Goal: Check status

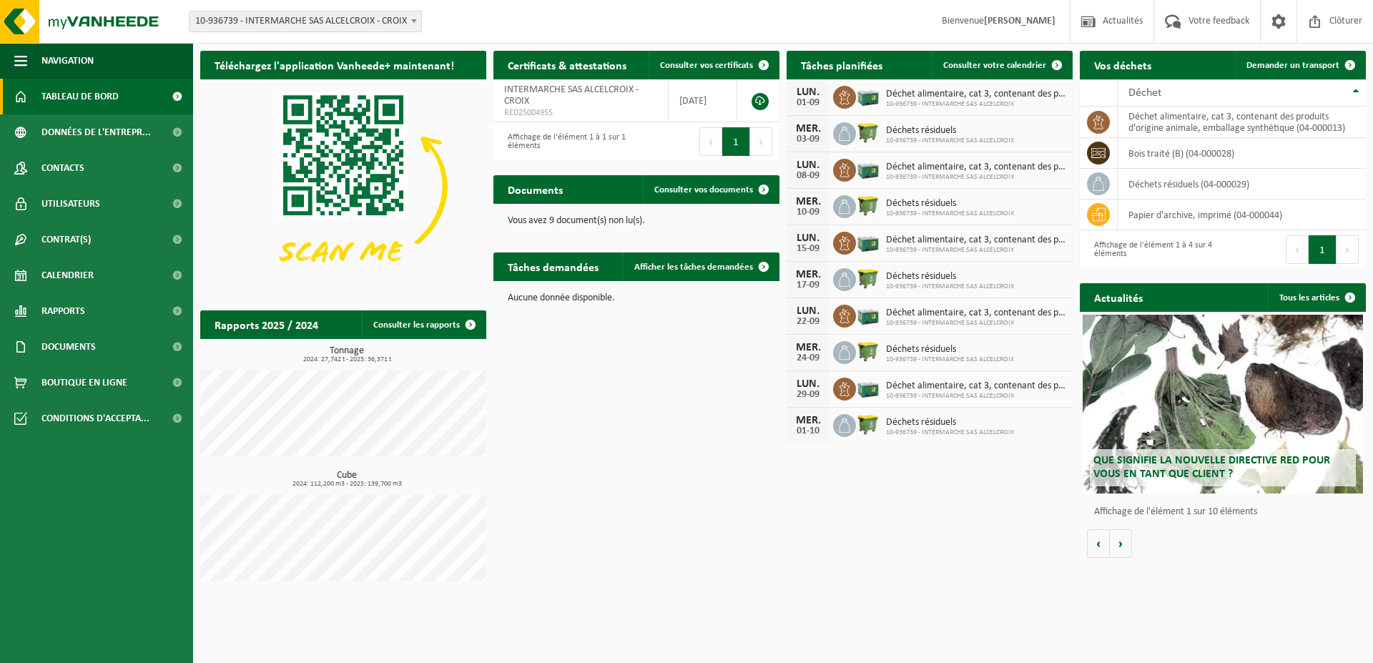
click at [77, 98] on span "Tableau de bord" at bounding box center [79, 97] width 77 height 36
click at [94, 267] on span "Calendrier" at bounding box center [67, 275] width 52 height 36
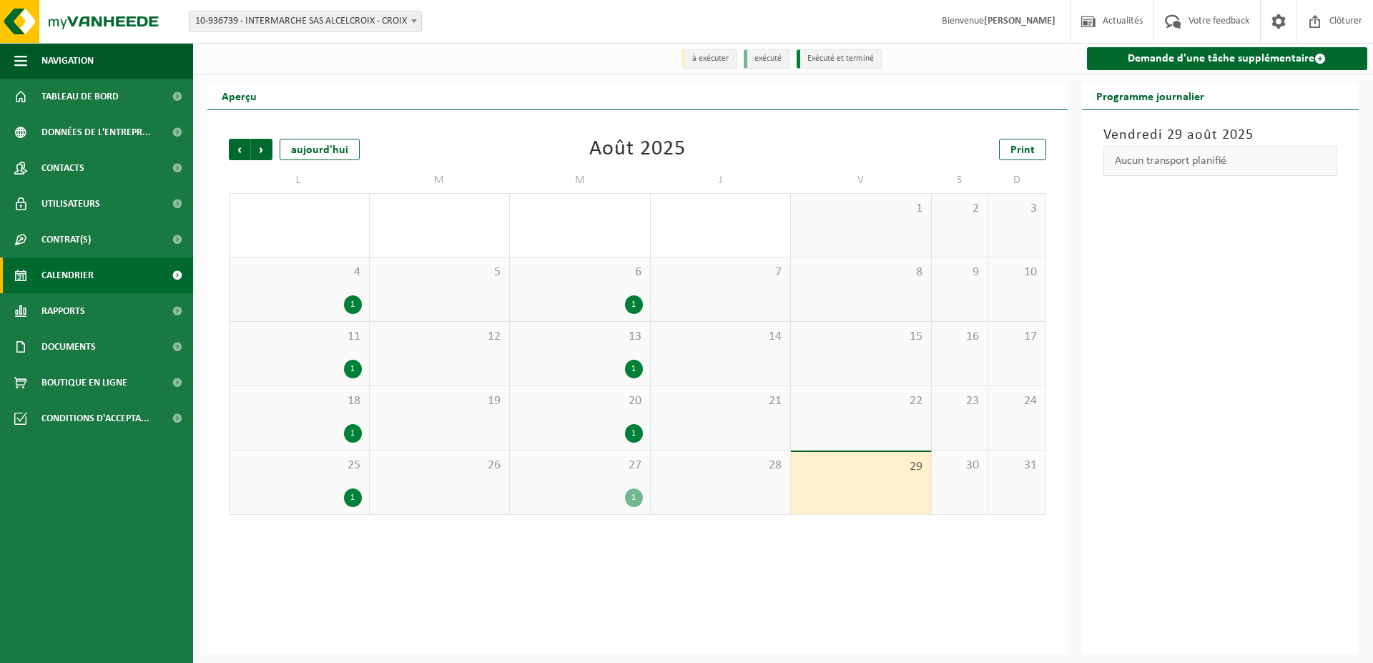
click at [628, 489] on div "27 1" at bounding box center [580, 482] width 140 height 64
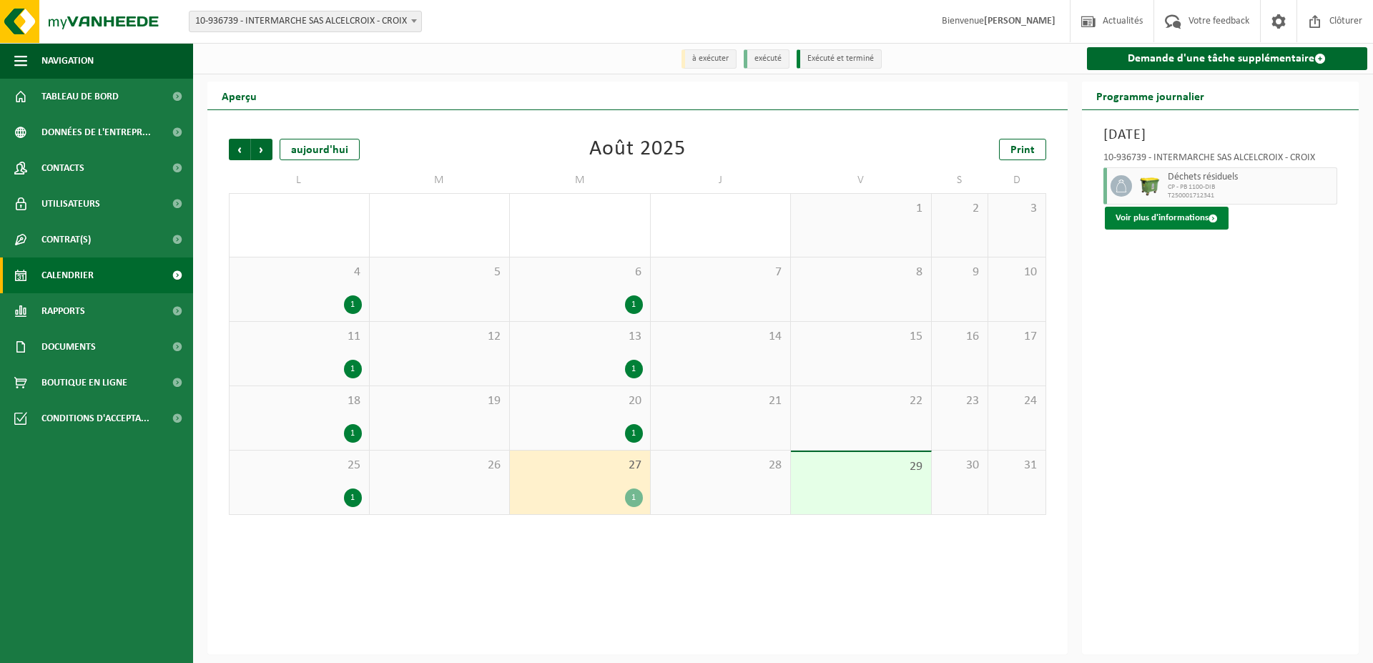
click at [1185, 210] on button "Voir plus d'informations" at bounding box center [1167, 218] width 124 height 23
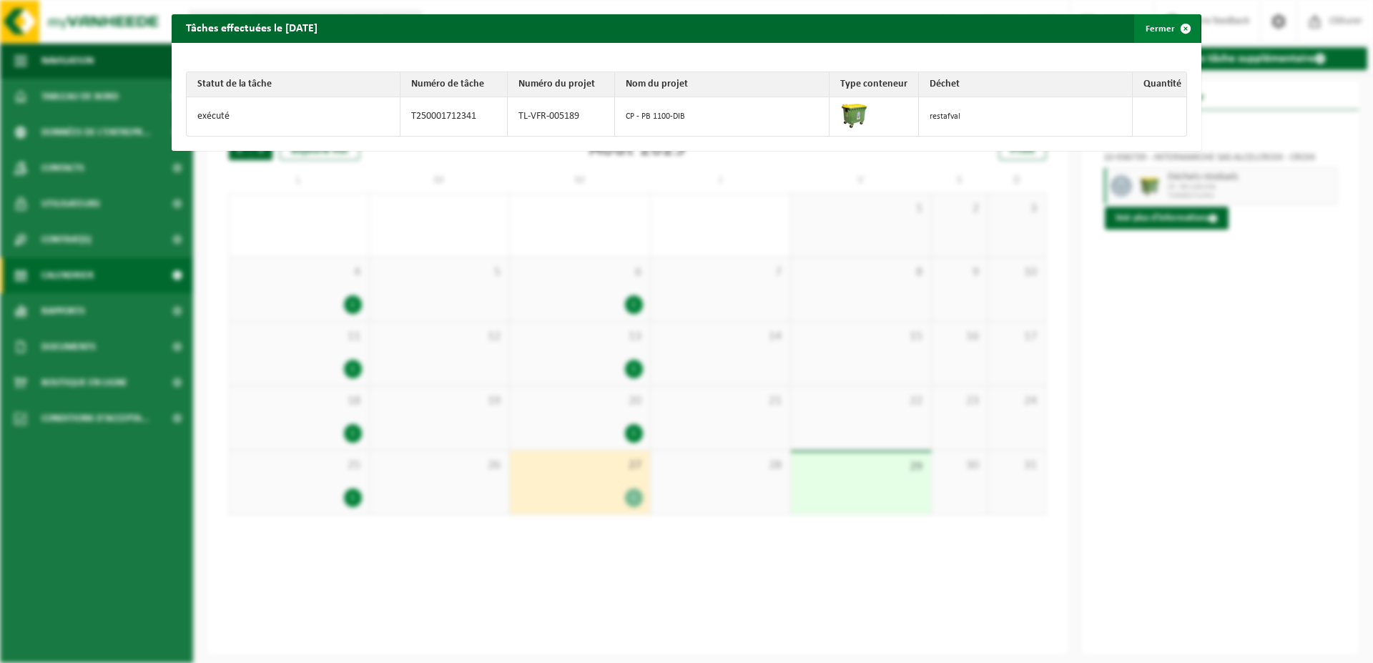
click at [1171, 23] on span "button" at bounding box center [1185, 28] width 29 height 29
